Goal: Navigation & Orientation: Find specific page/section

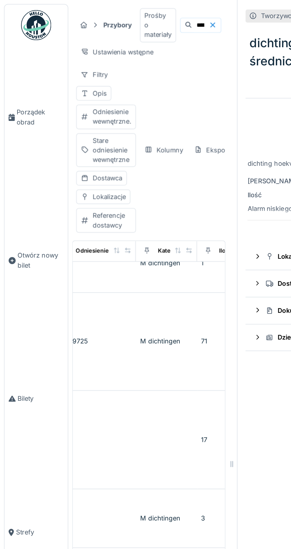
click at [17, 238] on font "Bilety" at bounding box center [15, 236] width 10 height 4
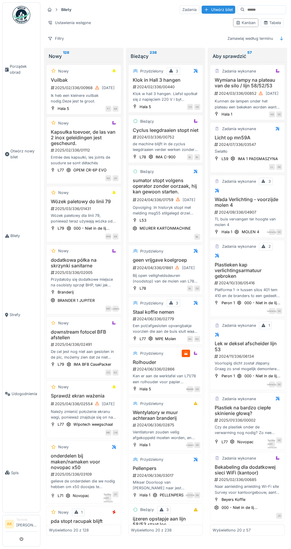
click at [22, 12] on img at bounding box center [21, 15] width 18 height 18
